Goal: Transaction & Acquisition: Purchase product/service

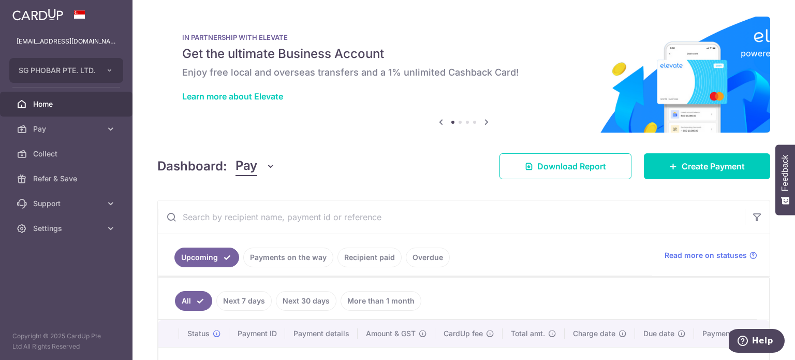
click at [81, 136] on link "Pay" at bounding box center [66, 129] width 133 height 25
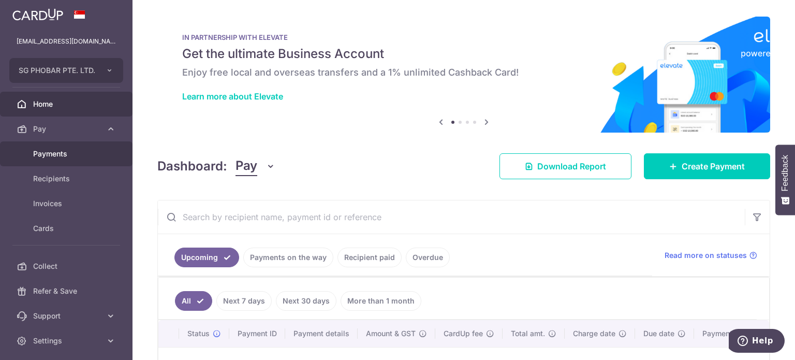
click at [70, 152] on span "Payments" at bounding box center [67, 154] width 68 height 10
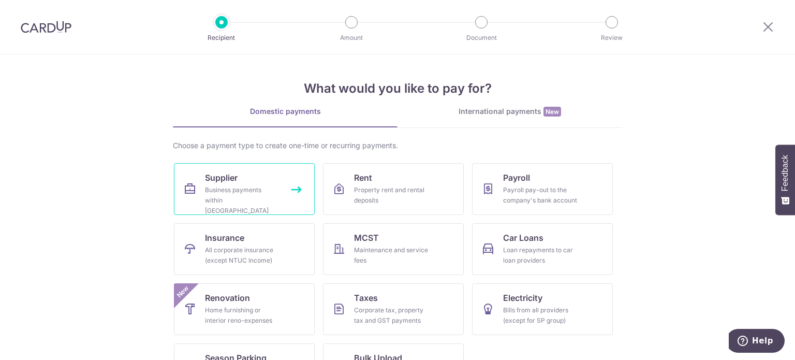
click at [280, 206] on link "Supplier Business payments within Singapore" at bounding box center [244, 189] width 141 height 52
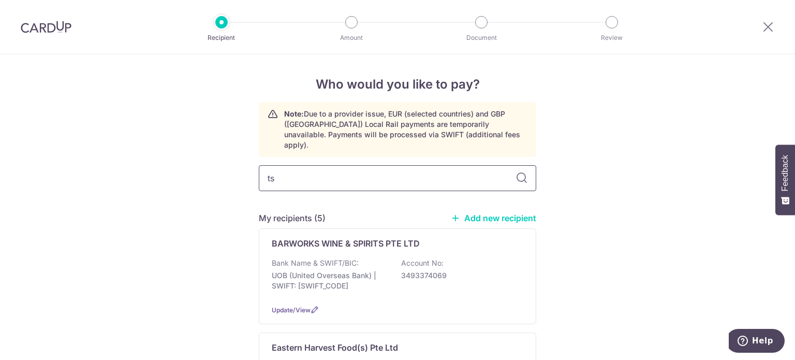
type input "tsa"
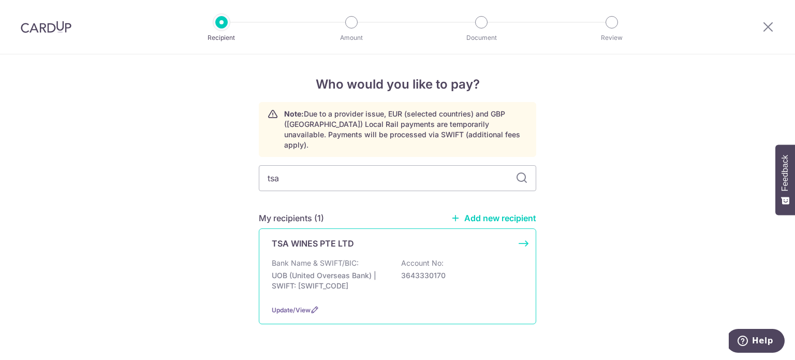
click at [340, 270] on p "UOB (United Overseas Bank) | SWIFT: UOVBSGSGXXX" at bounding box center [330, 280] width 116 height 21
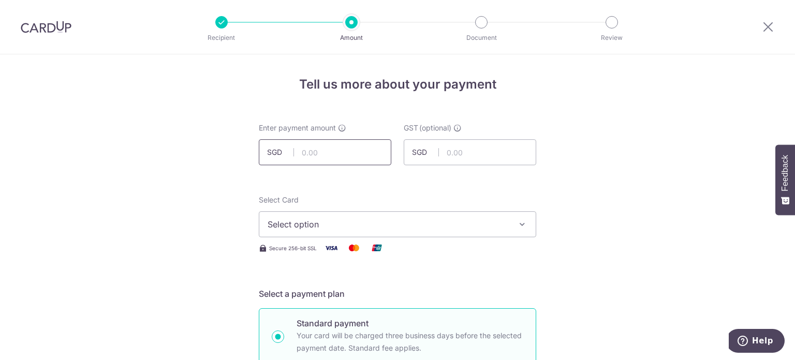
click at [332, 153] on input "text" at bounding box center [325, 152] width 133 height 26
type input "470.88"
click at [336, 223] on span "Select option" at bounding box center [388, 224] width 241 height 12
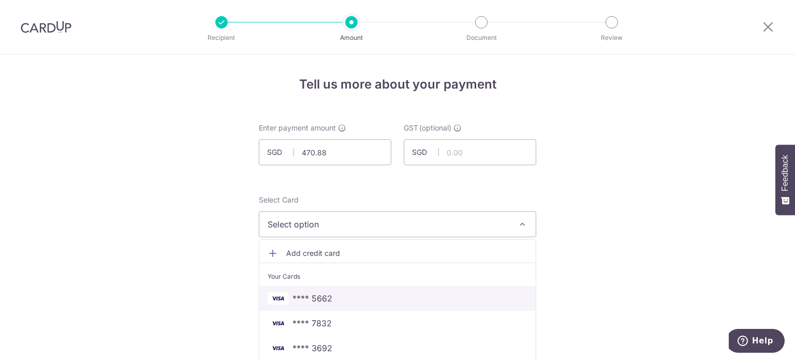
click at [338, 300] on span "**** 5662" at bounding box center [398, 298] width 260 height 12
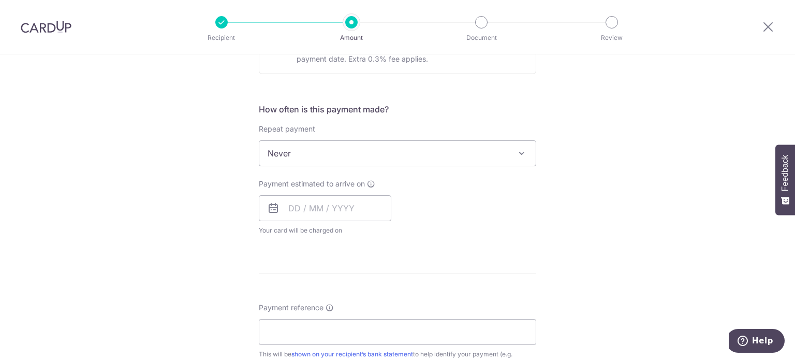
scroll to position [362, 0]
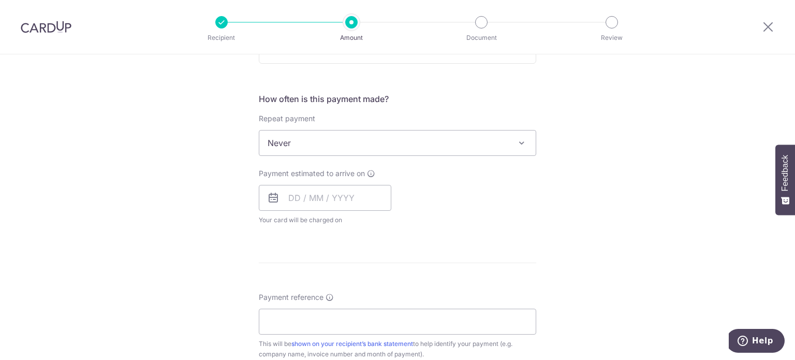
click at [312, 142] on span "Never" at bounding box center [397, 142] width 277 height 25
drag, startPoint x: 293, startPoint y: 213, endPoint x: 299, endPoint y: 205, distance: 10.4
click at [293, 212] on div "Payment estimated to arrive on Your card will be charged on for the first payme…" at bounding box center [325, 196] width 133 height 57
click at [302, 201] on input "text" at bounding box center [325, 198] width 133 height 26
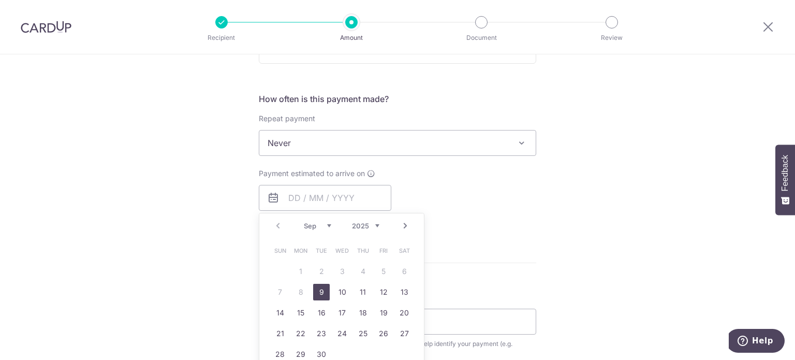
click at [320, 294] on link "9" at bounding box center [321, 292] width 17 height 17
type input "[DATE]"
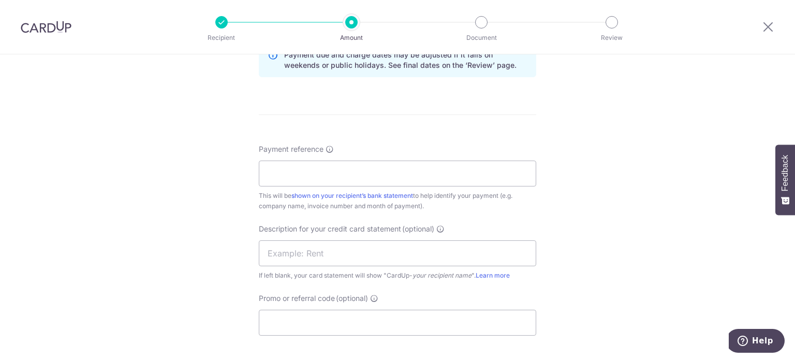
scroll to position [570, 0]
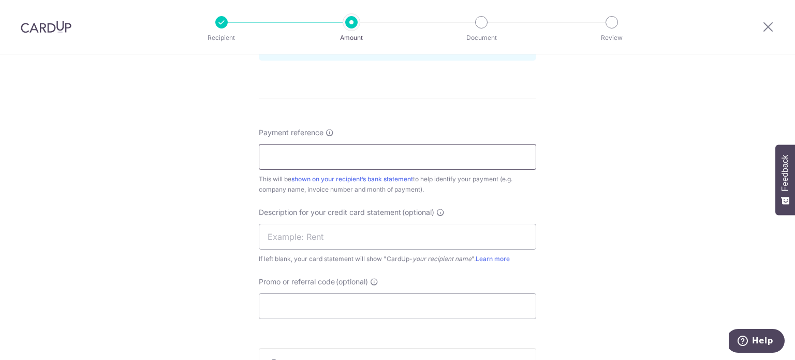
click at [311, 146] on input "Payment reference" at bounding box center [398, 157] width 278 height 26
type input "Ref 40636"
click at [432, 234] on input "text" at bounding box center [398, 237] width 278 height 26
type input "TSA"
click at [490, 304] on input "Promo or referral code (optional)" at bounding box center [398, 306] width 278 height 26
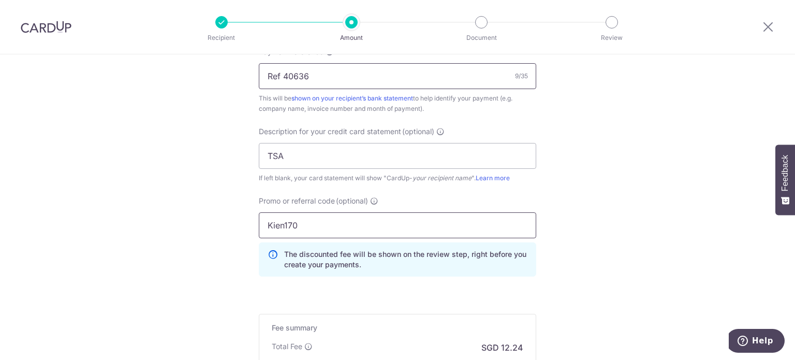
scroll to position [788, 0]
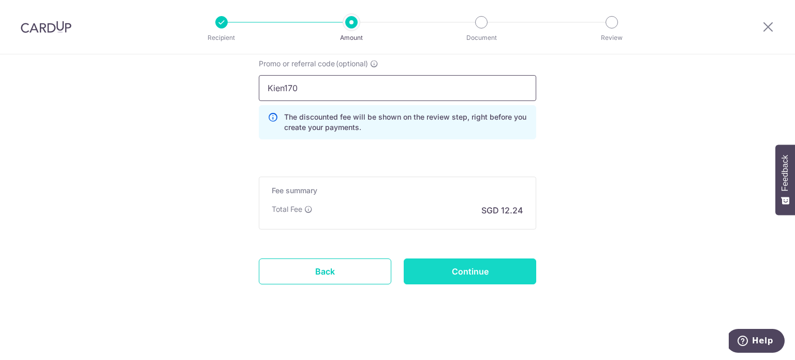
type input "Kien170"
click at [499, 273] on input "Continue" at bounding box center [470, 271] width 133 height 26
type input "Create Schedule"
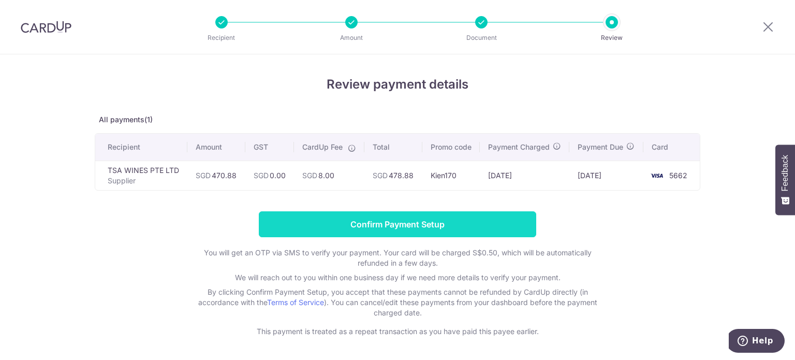
click at [435, 228] on input "Confirm Payment Setup" at bounding box center [398, 224] width 278 height 26
